Goal: Task Accomplishment & Management: Use online tool/utility

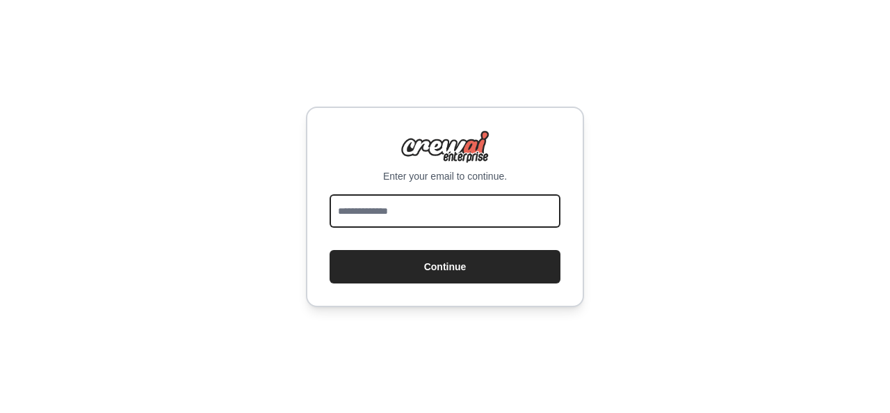
click at [425, 213] on input "email" at bounding box center [445, 210] width 231 height 33
type input "**********"
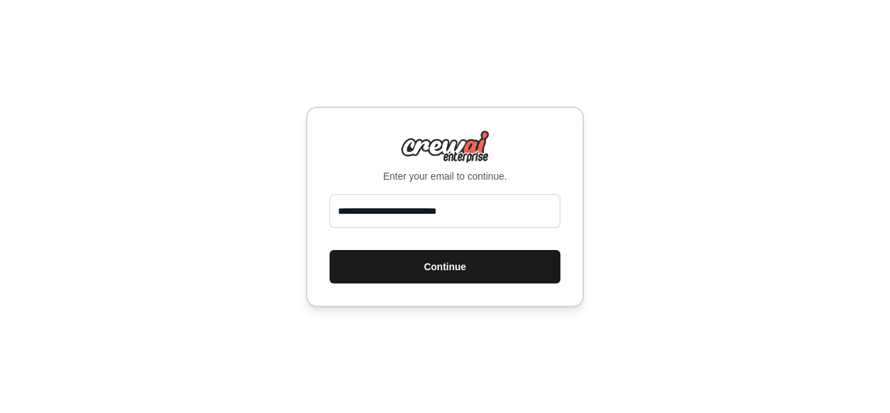
click at [464, 253] on button "Continue" at bounding box center [445, 266] width 231 height 33
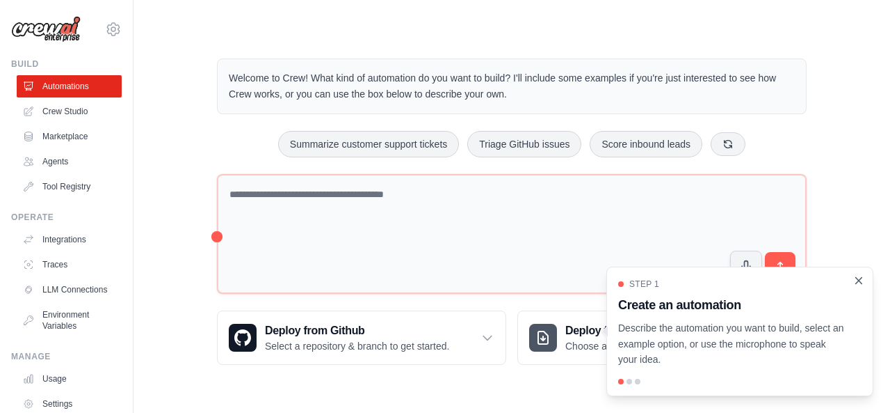
click at [860, 285] on icon "Close walkthrough" at bounding box center [859, 280] width 13 height 13
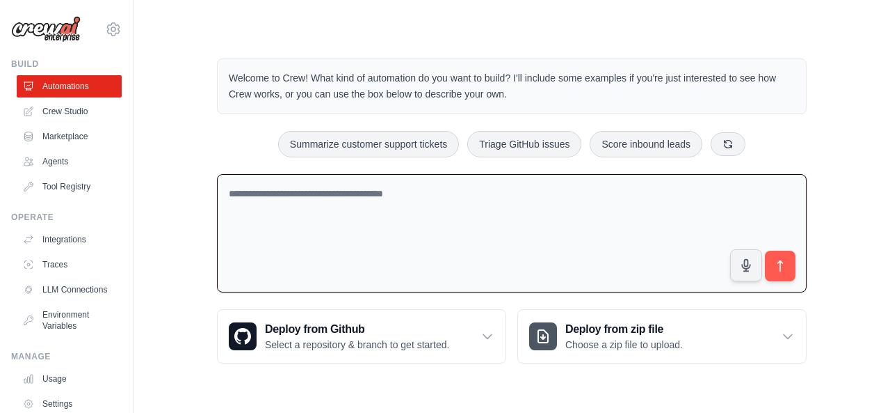
click at [318, 200] on textarea at bounding box center [512, 233] width 590 height 119
click at [744, 270] on icon "button" at bounding box center [746, 264] width 15 height 15
click at [752, 271] on button "button" at bounding box center [746, 264] width 33 height 33
click at [762, 218] on textarea "**********" at bounding box center [512, 233] width 590 height 119
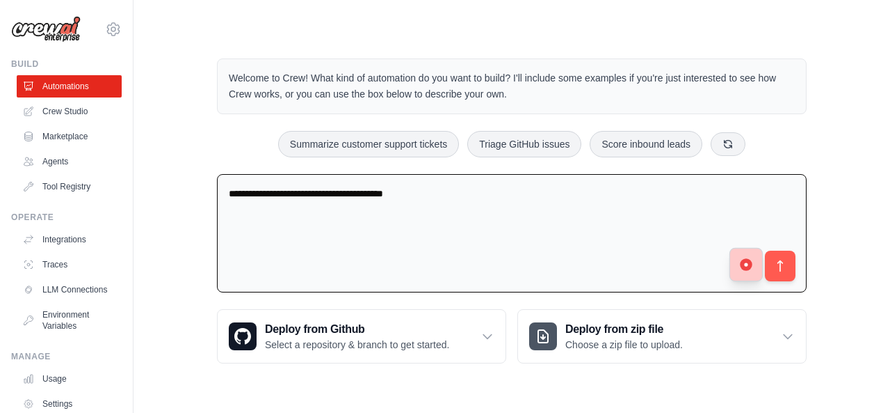
click at [751, 266] on circle "button" at bounding box center [746, 264] width 13 height 13
click at [746, 273] on button "button" at bounding box center [746, 264] width 33 height 33
click at [745, 272] on button "button" at bounding box center [746, 264] width 33 height 33
click at [740, 272] on button "button" at bounding box center [746, 264] width 33 height 33
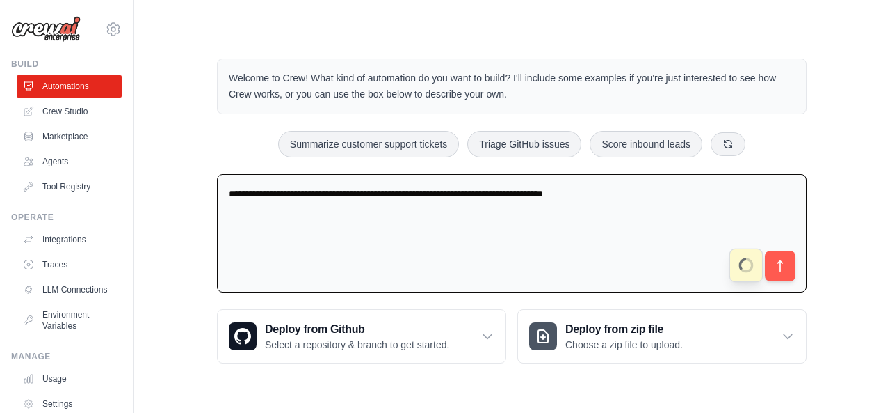
type textarea "**********"
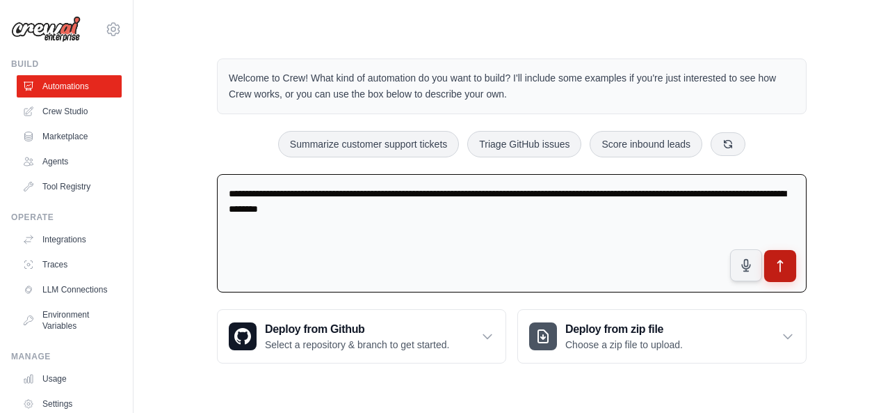
click at [785, 269] on icon "submit" at bounding box center [781, 266] width 15 height 15
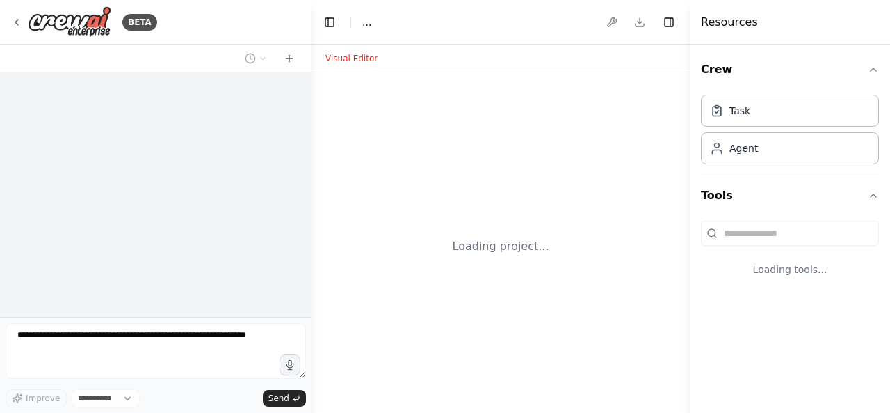
select select "****"
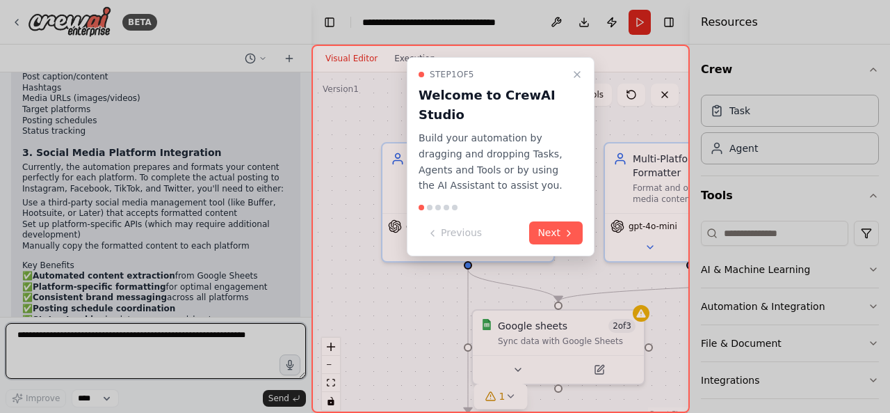
scroll to position [1568, 0]
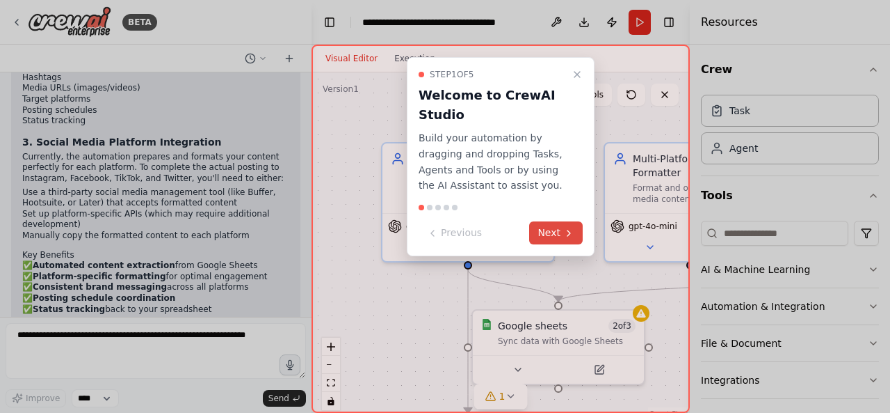
click at [550, 231] on button "Next" at bounding box center [556, 232] width 54 height 23
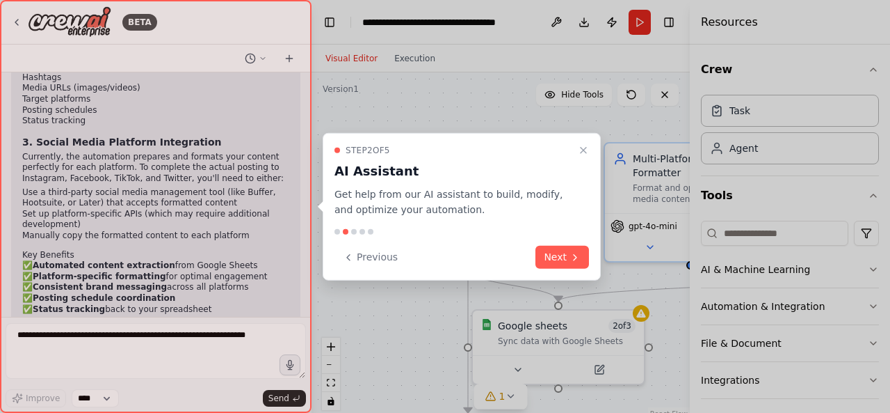
click at [289, 362] on div at bounding box center [156, 206] width 312 height 413
click at [206, 337] on div at bounding box center [156, 206] width 312 height 413
click at [21, 325] on div at bounding box center [156, 206] width 312 height 413
click at [62, 349] on div at bounding box center [156, 206] width 312 height 413
click at [560, 262] on button "Next" at bounding box center [563, 257] width 54 height 23
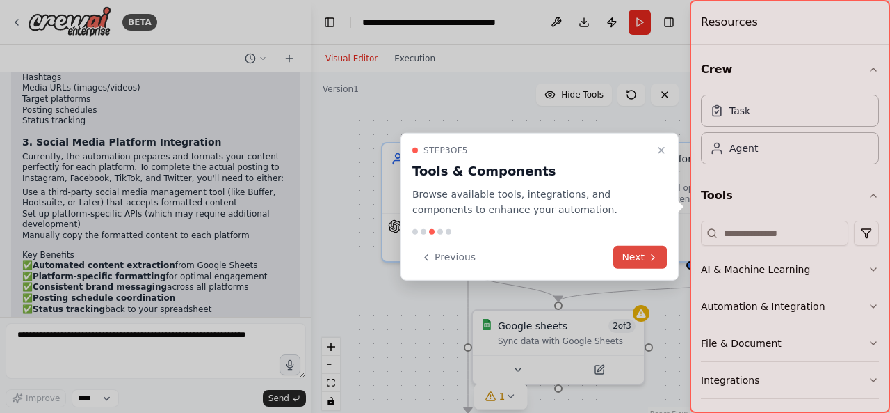
click at [652, 264] on button "Next" at bounding box center [641, 257] width 54 height 23
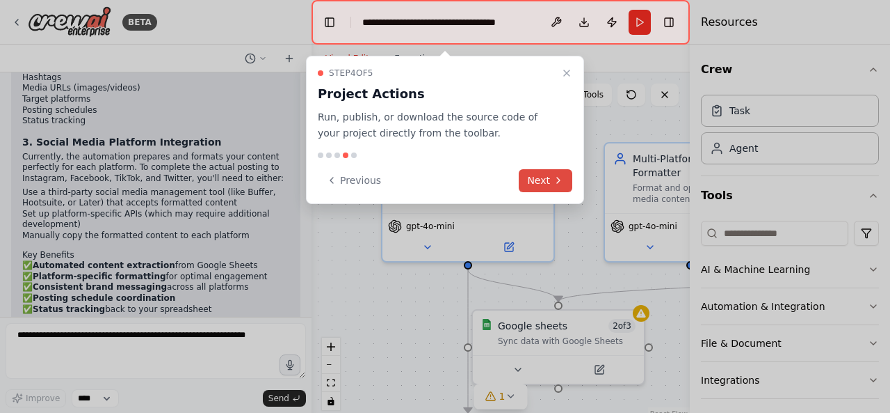
click at [545, 177] on button "Next" at bounding box center [546, 180] width 54 height 23
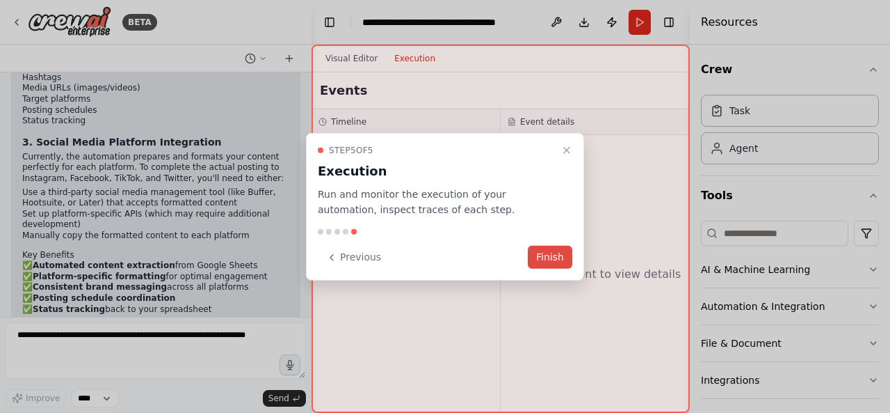
click at [548, 250] on button "Finish" at bounding box center [550, 257] width 45 height 23
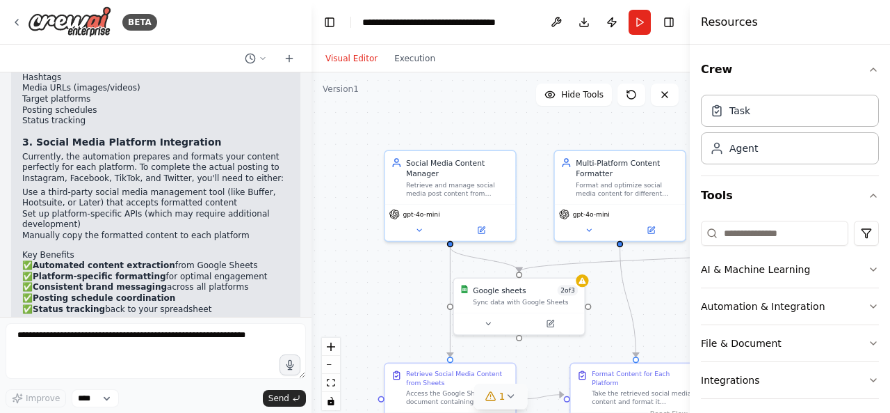
click at [511, 394] on icon at bounding box center [510, 395] width 11 height 11
